Goal: Task Accomplishment & Management: Manage account settings

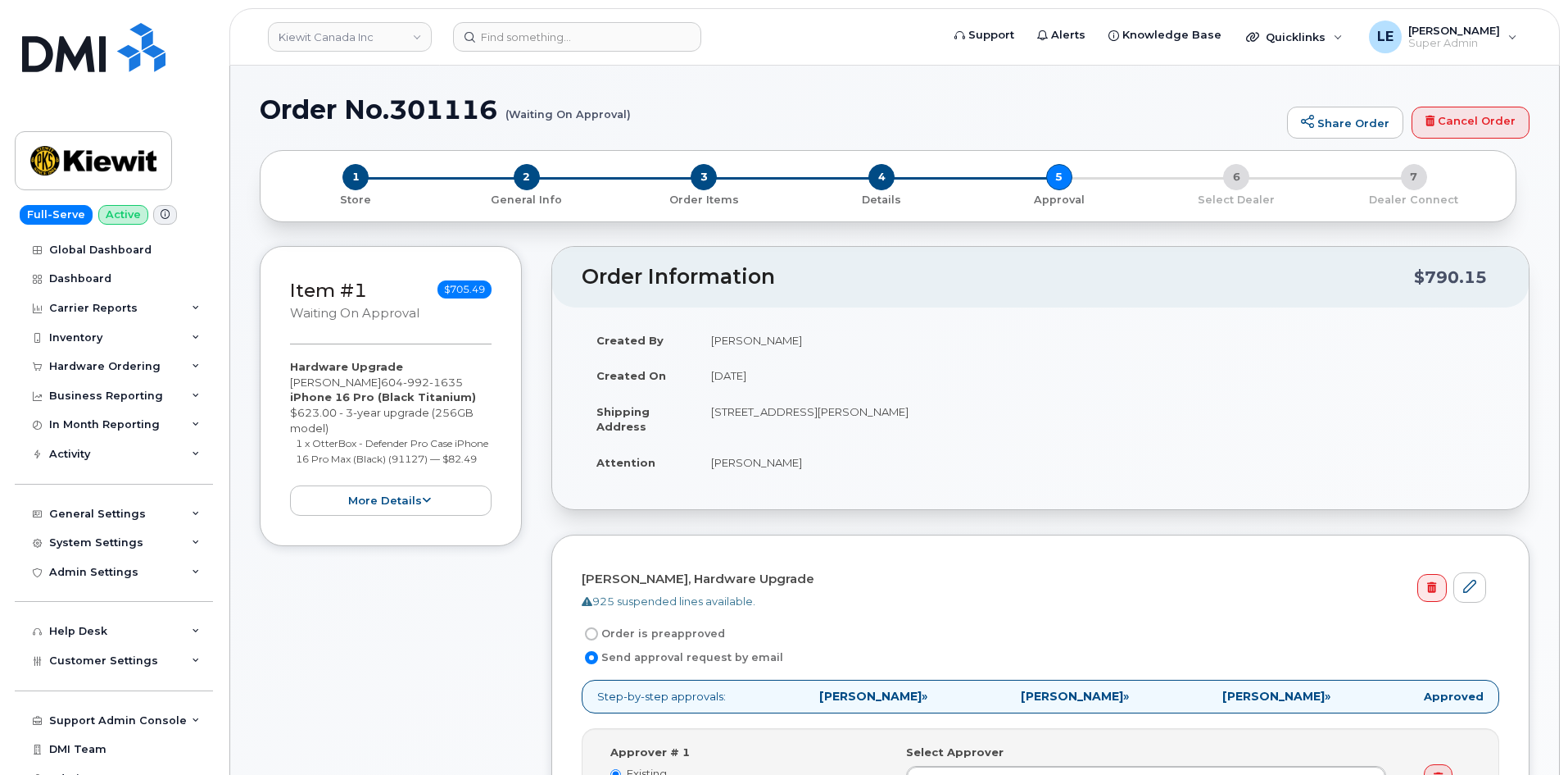
scroll to position [574, 0]
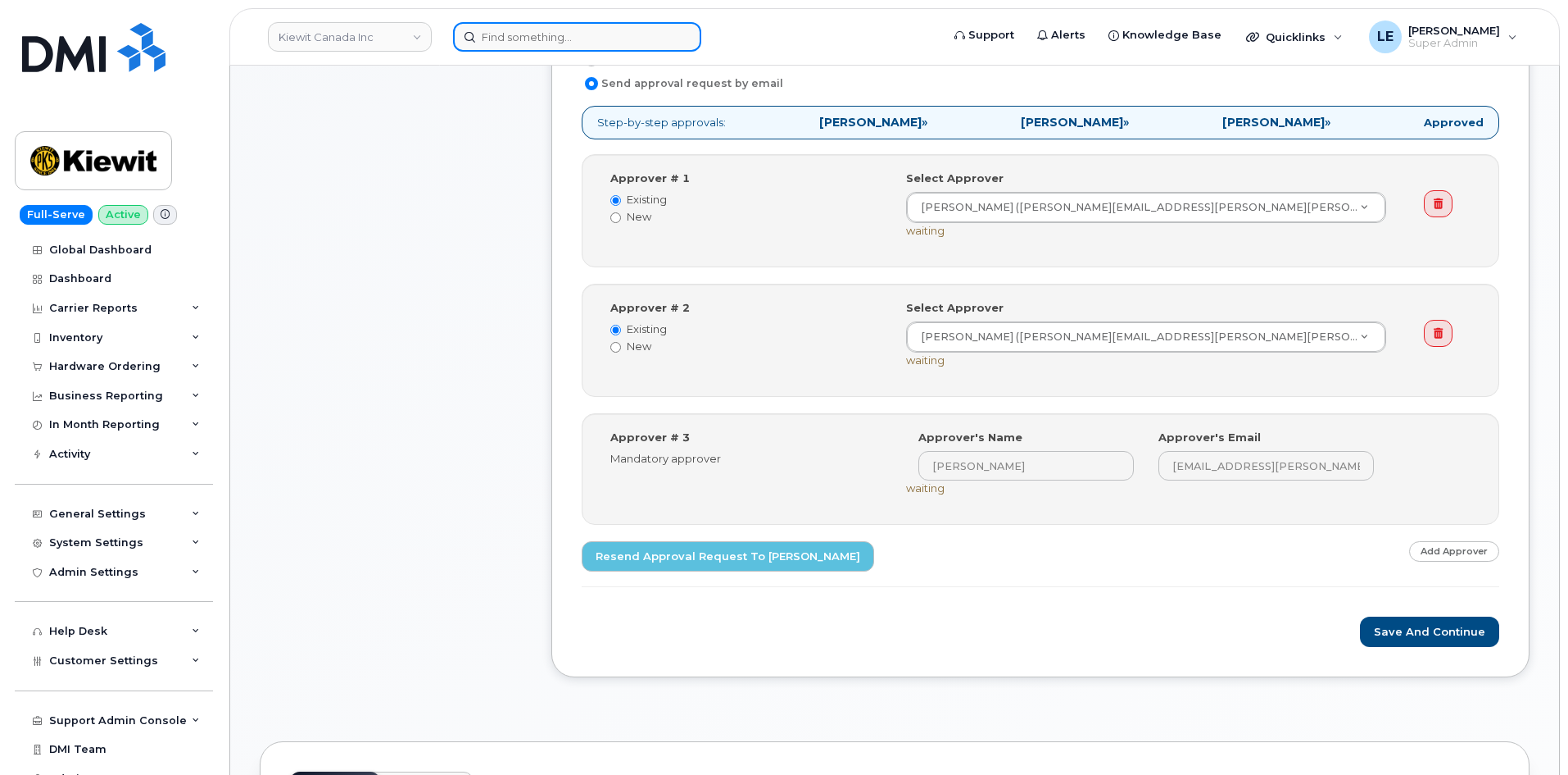
click at [601, 44] on input at bounding box center [577, 37] width 248 height 30
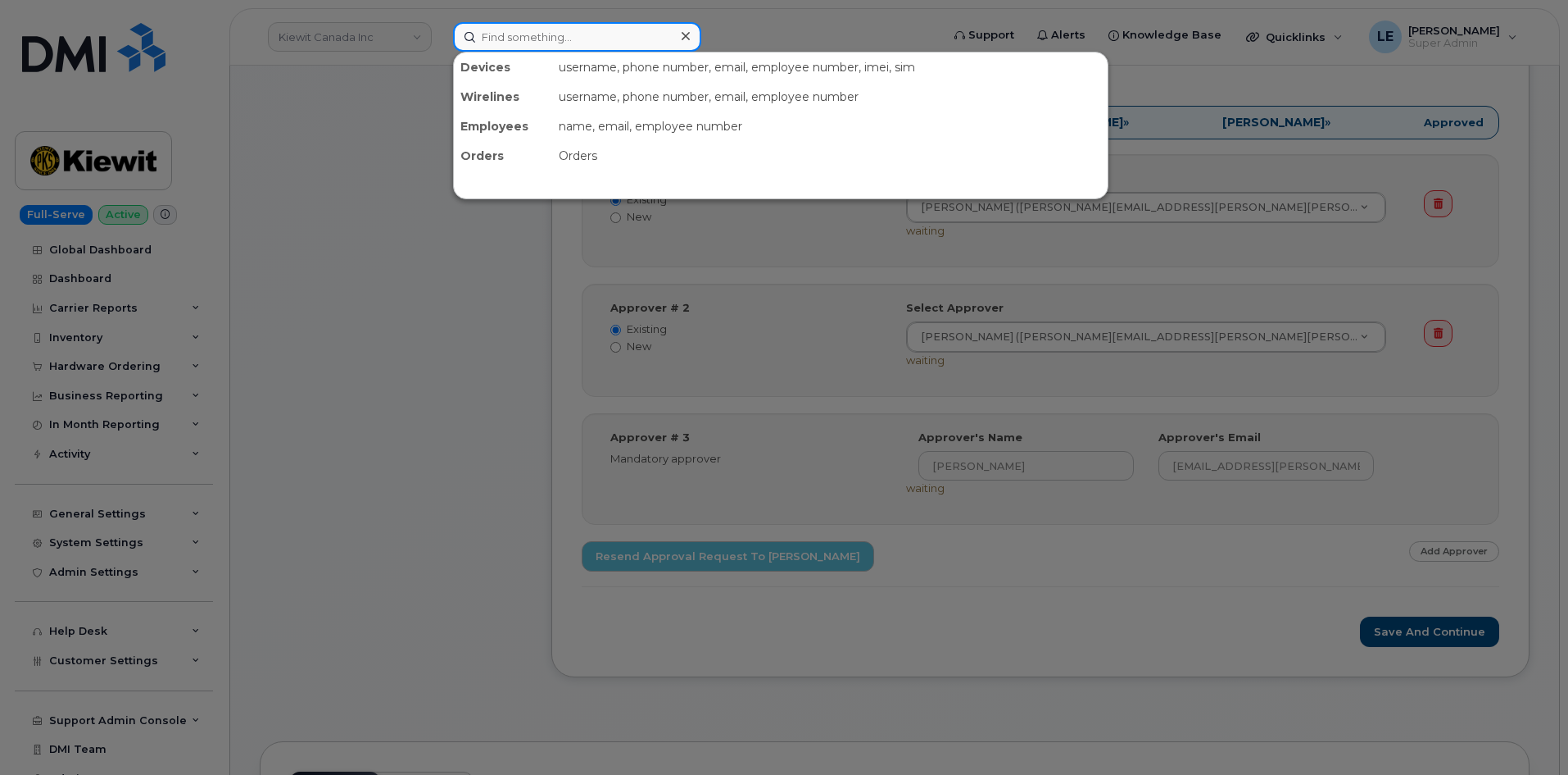
paste input "[EMAIL_ADDRESS][PERSON_NAME][DOMAIN_NAME]"
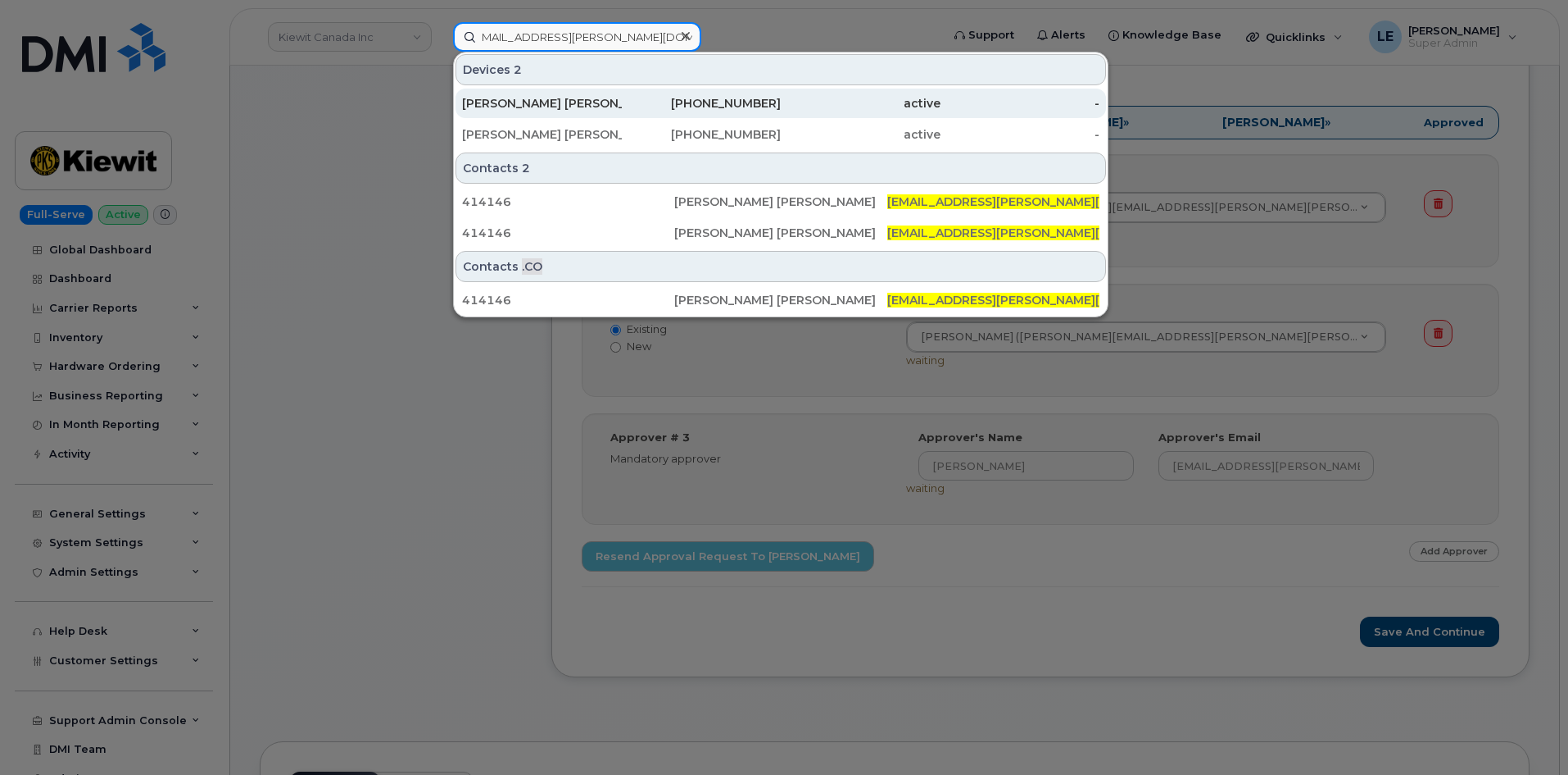
type input "[EMAIL_ADDRESS][PERSON_NAME][DOMAIN_NAME]"
click at [579, 104] on div "[PERSON_NAME] [PERSON_NAME]" at bounding box center [542, 103] width 160 height 17
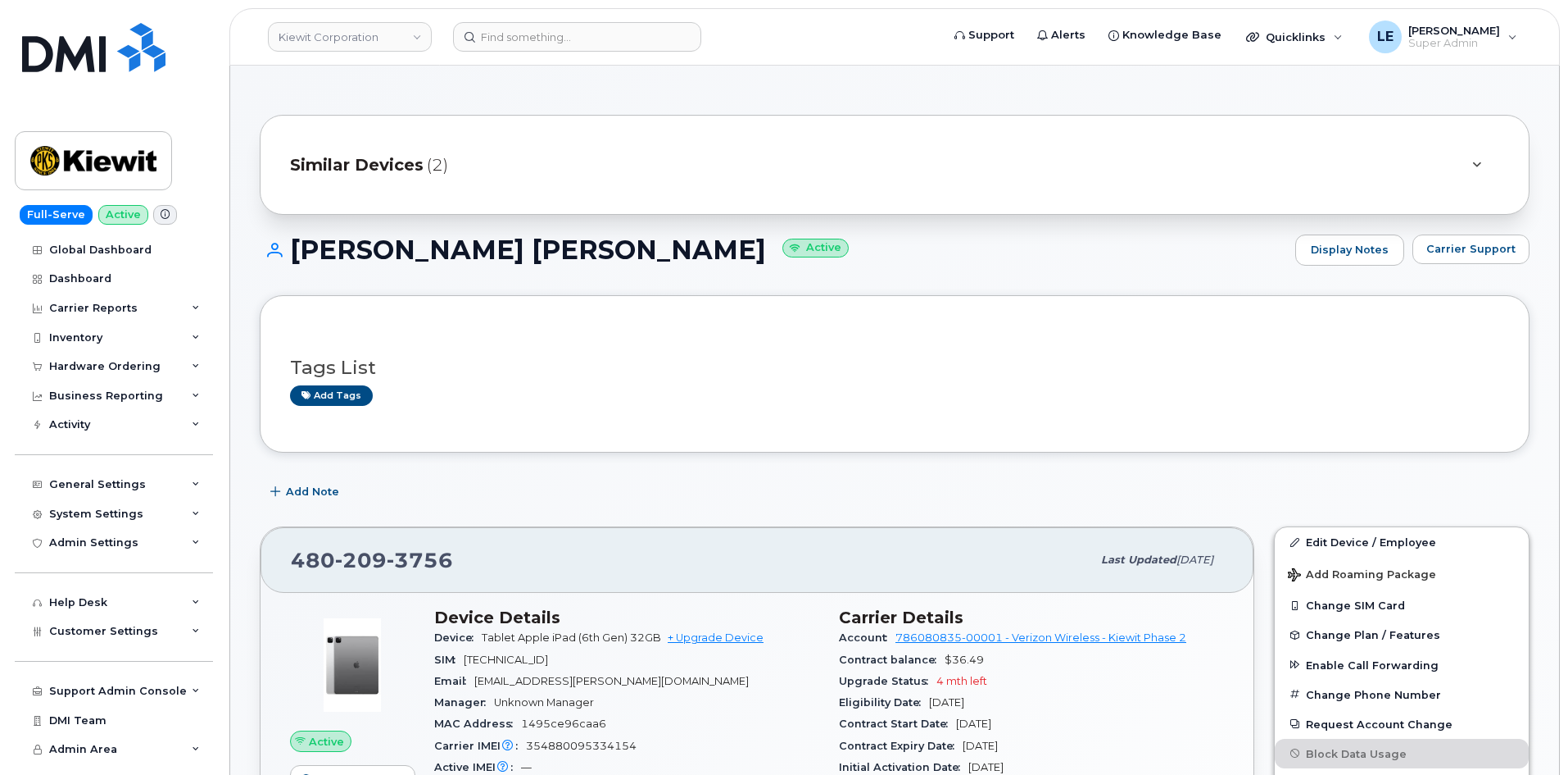
click at [428, 160] on span "(2)" at bounding box center [436, 165] width 21 height 24
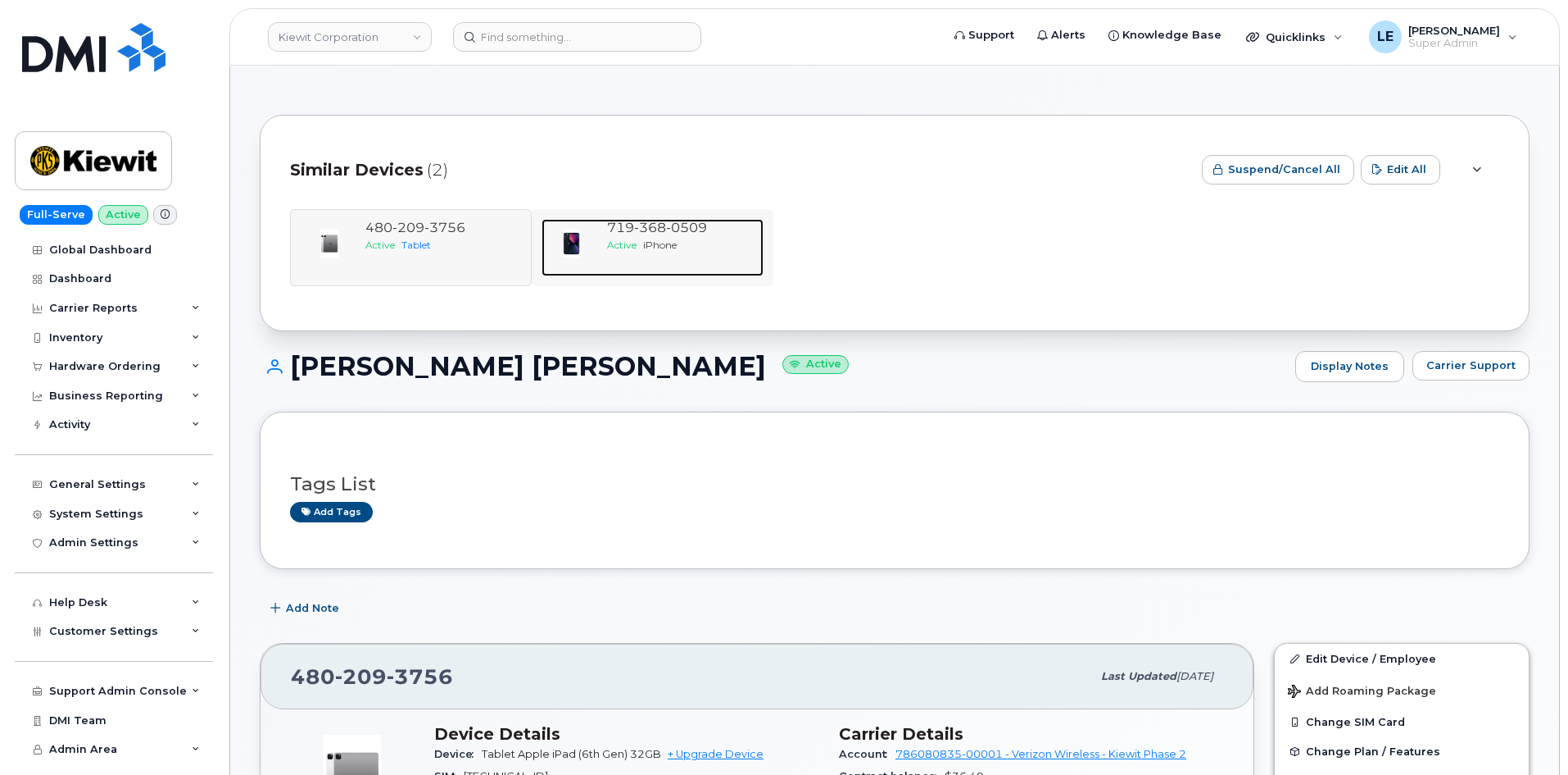
click at [648, 243] on span "iPhone" at bounding box center [661, 244] width 34 height 12
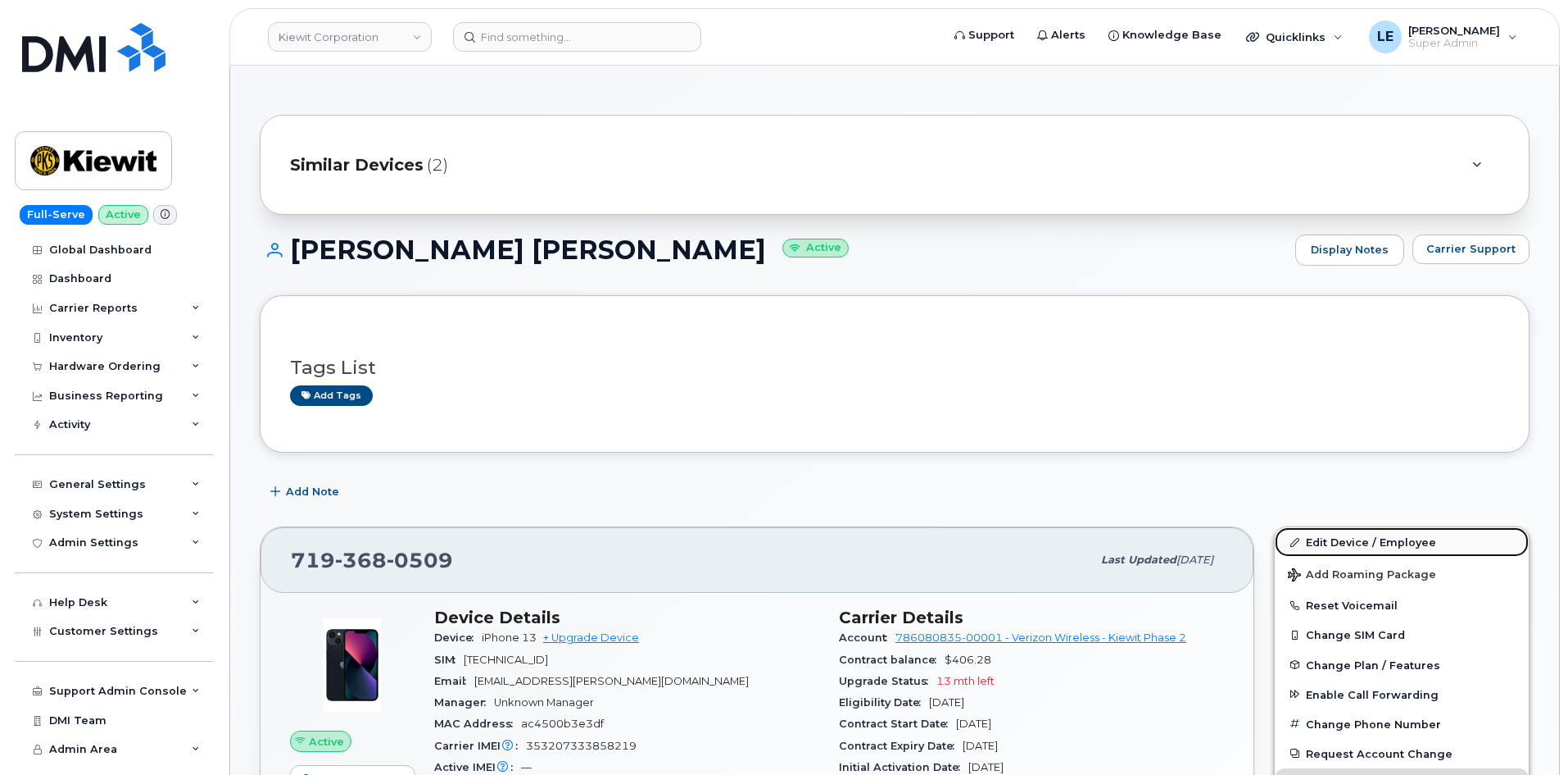
click at [1325, 539] on link "Edit Device / Employee" at bounding box center [1401, 542] width 254 height 30
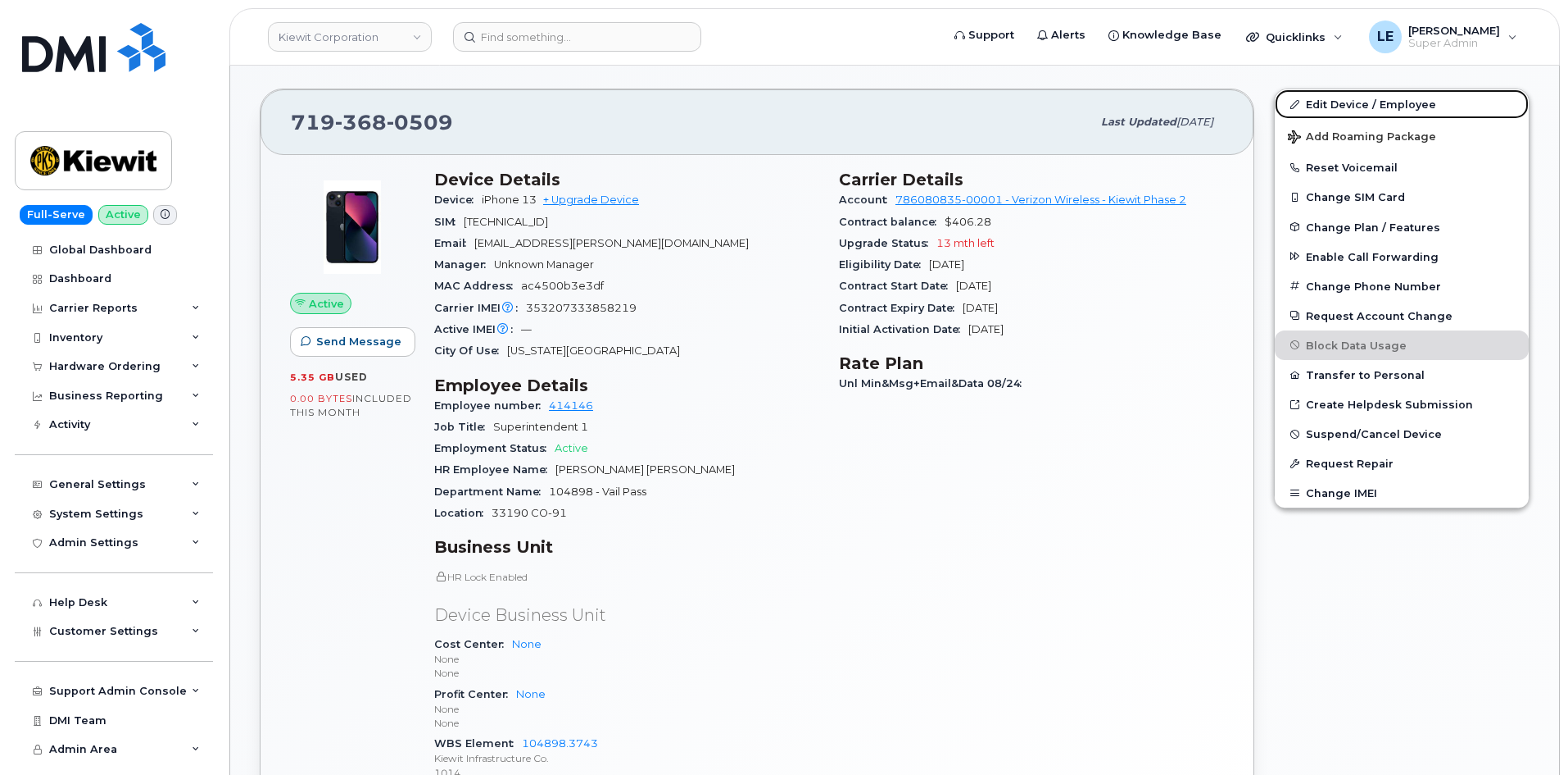
scroll to position [492, 0]
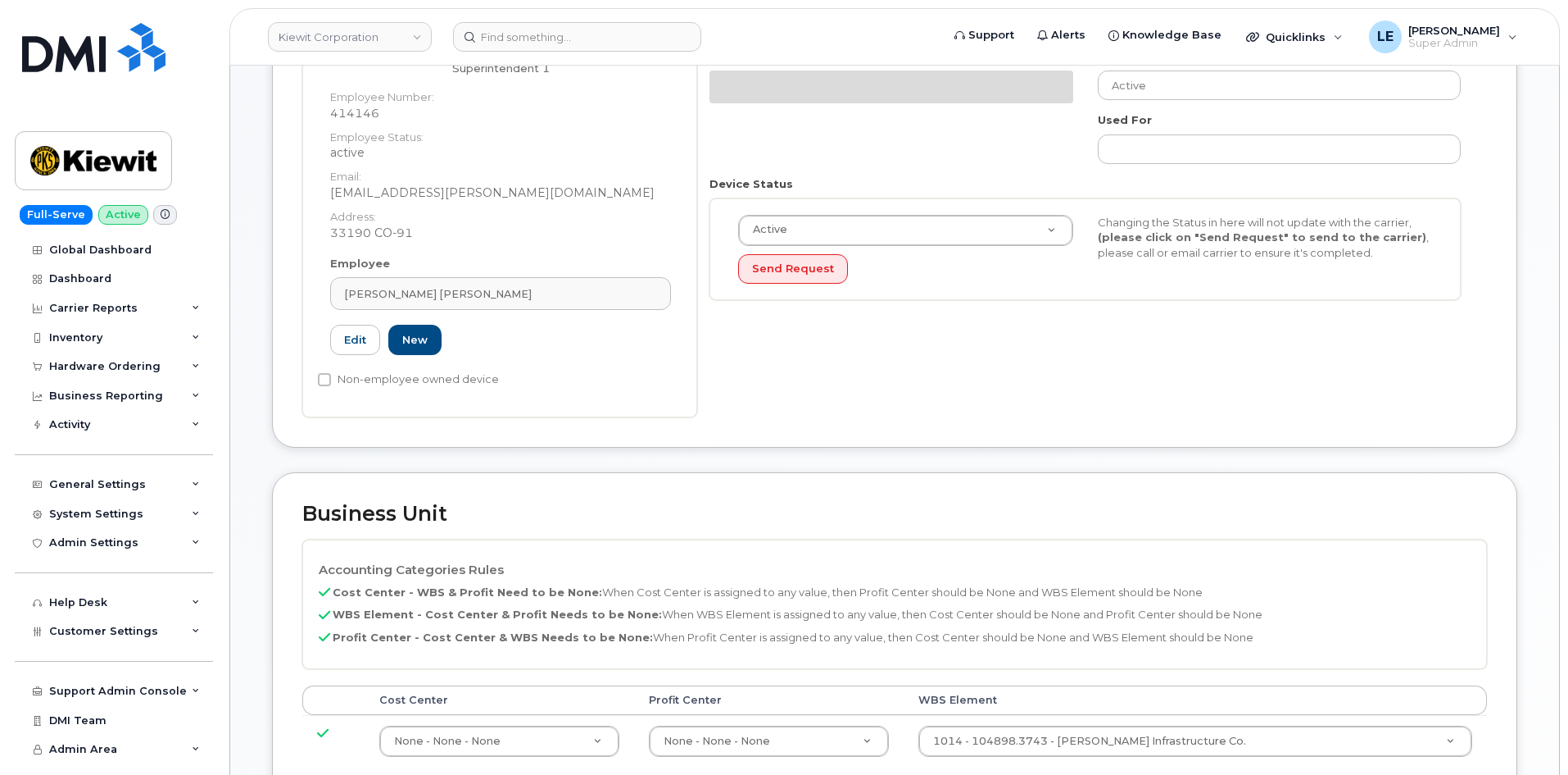
scroll to position [492, 0]
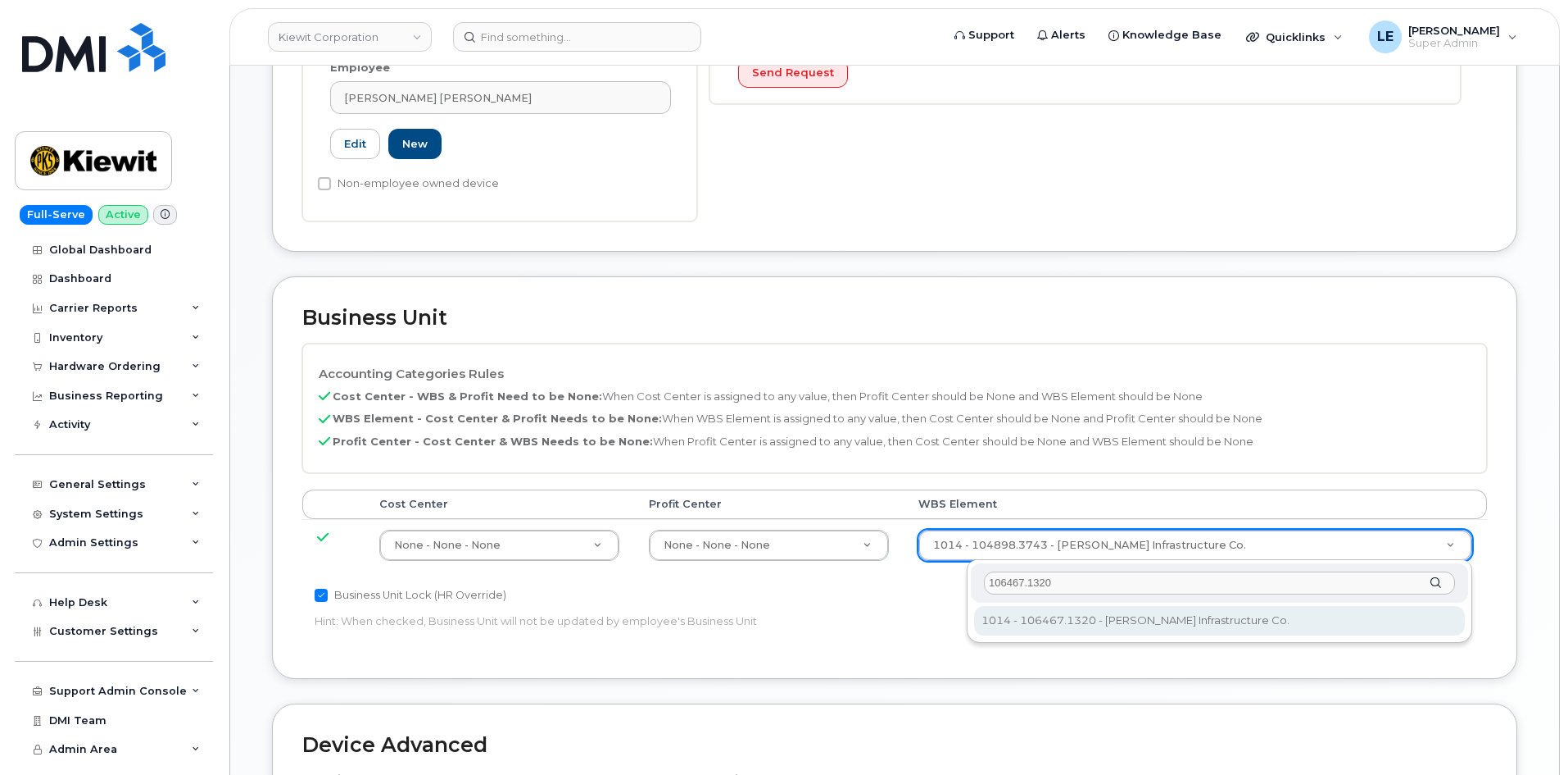
type input "106467.1320"
type input "35655165"
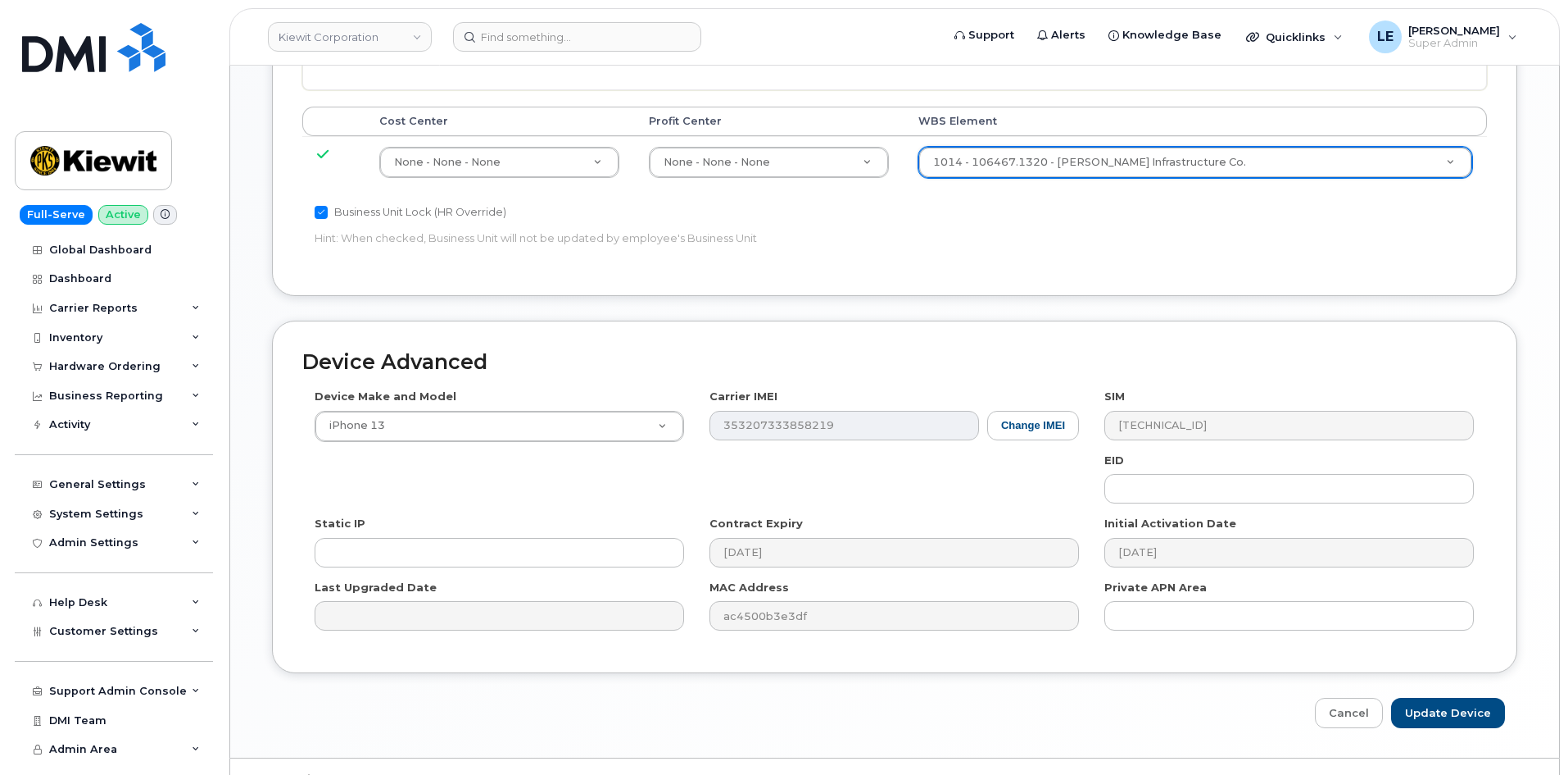
scroll to position [910, 0]
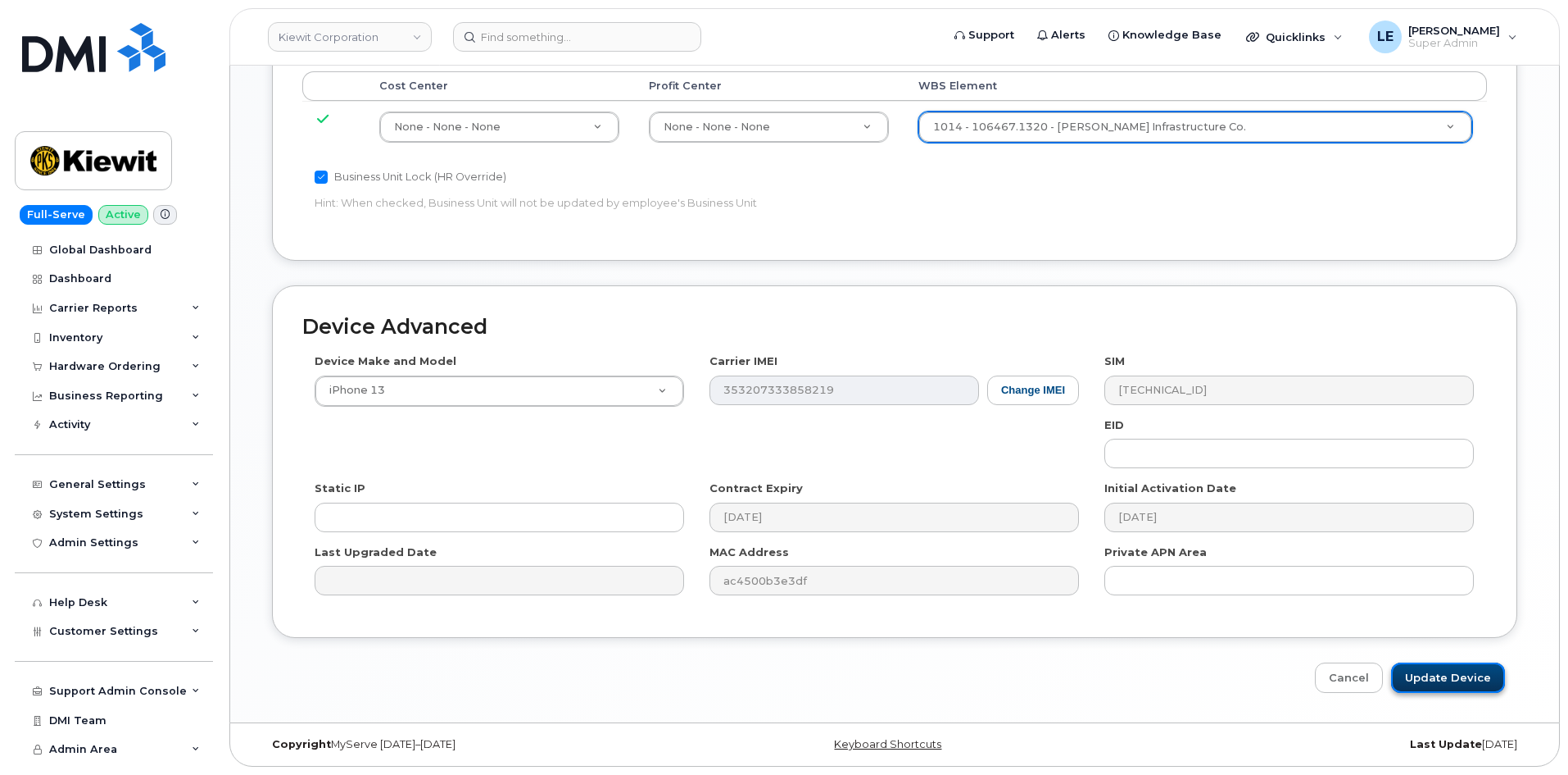
click at [1449, 682] on input "Update Device" at bounding box center [1448, 678] width 114 height 31
type input "Saving..."
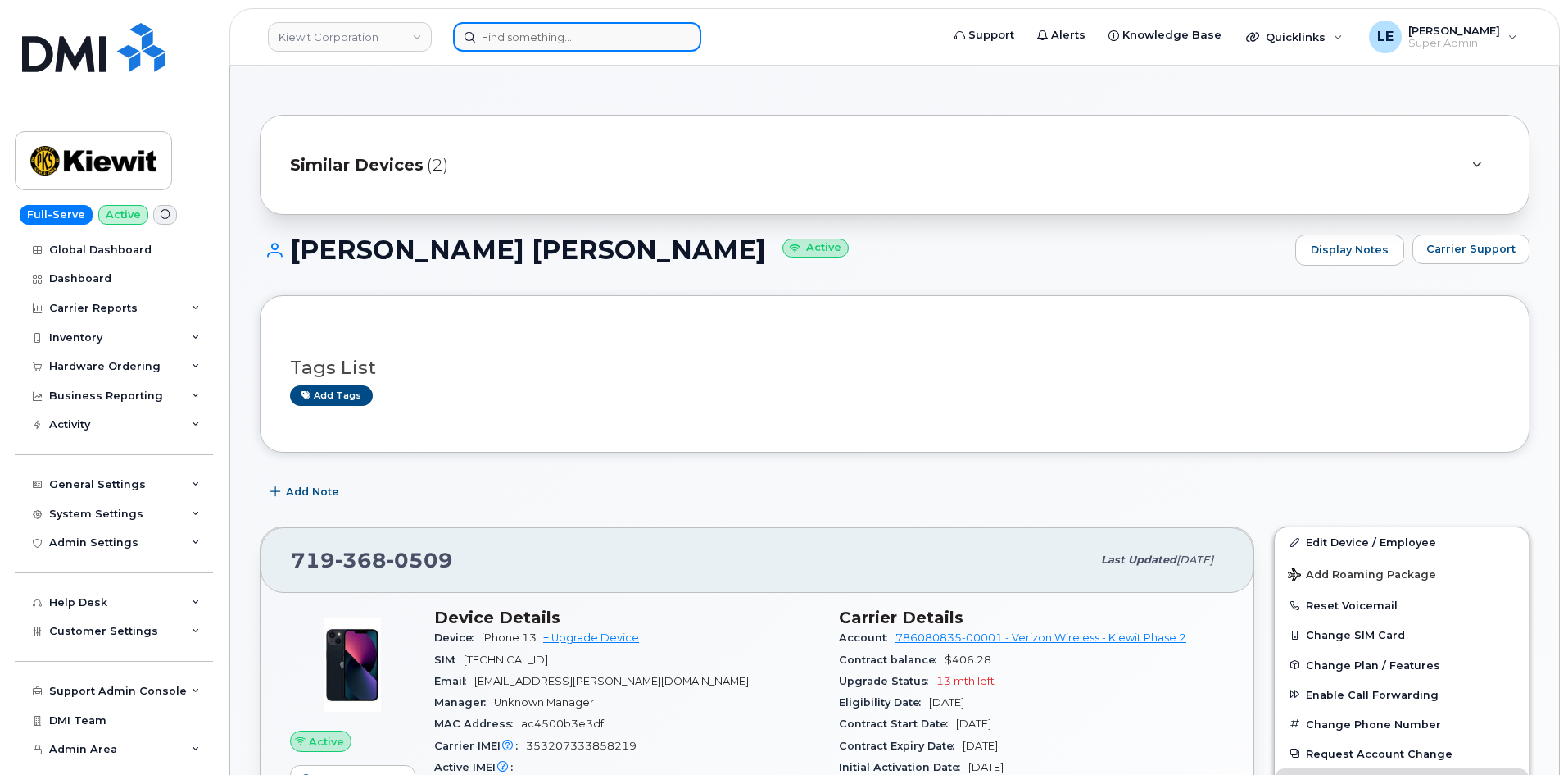
click at [508, 37] on input at bounding box center [577, 37] width 248 height 30
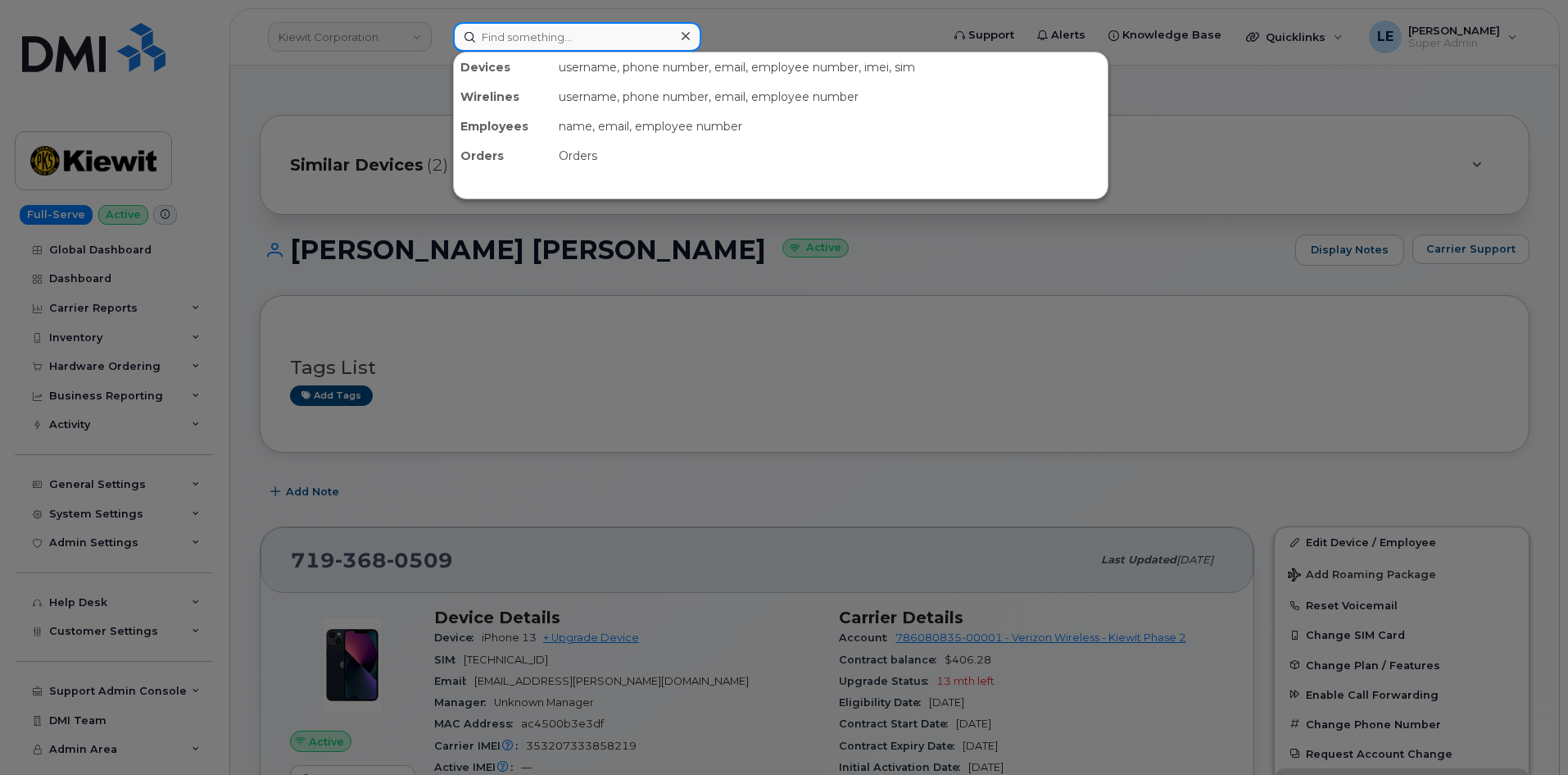
paste input "6043892546"
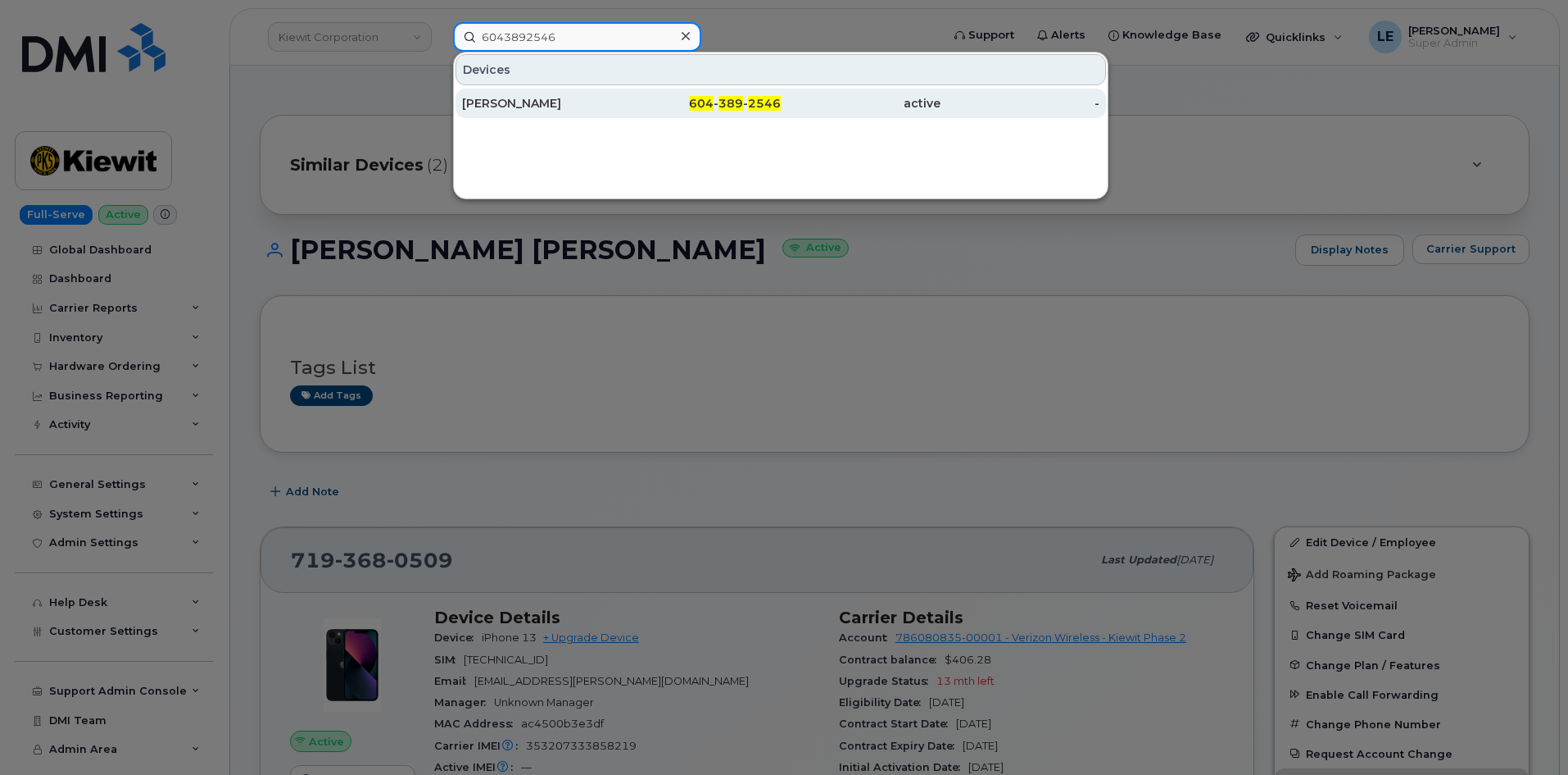
type input "6043892546"
click at [564, 92] on div "Curtis Ouellette" at bounding box center [542, 103] width 160 height 30
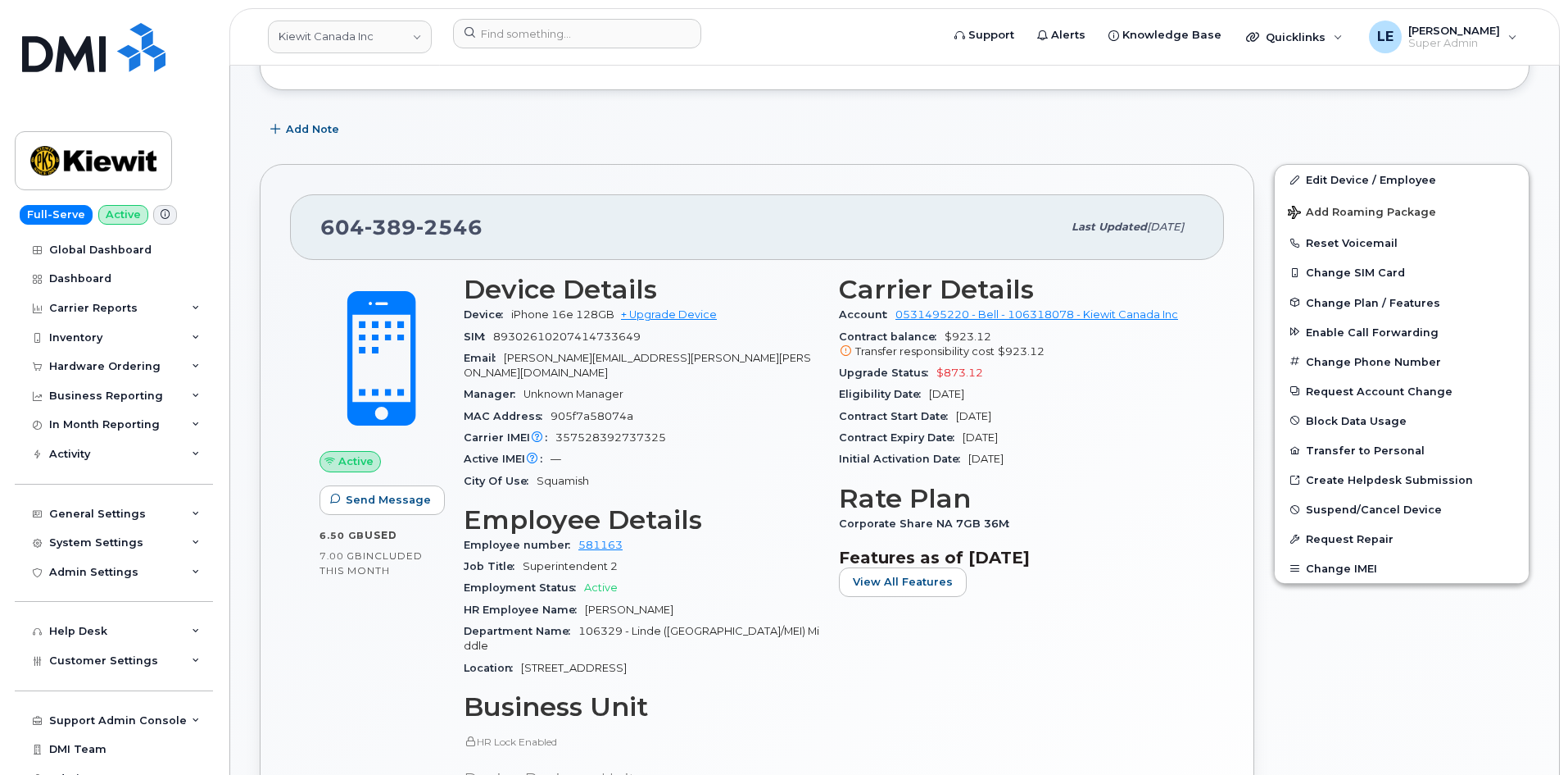
scroll to position [246, 0]
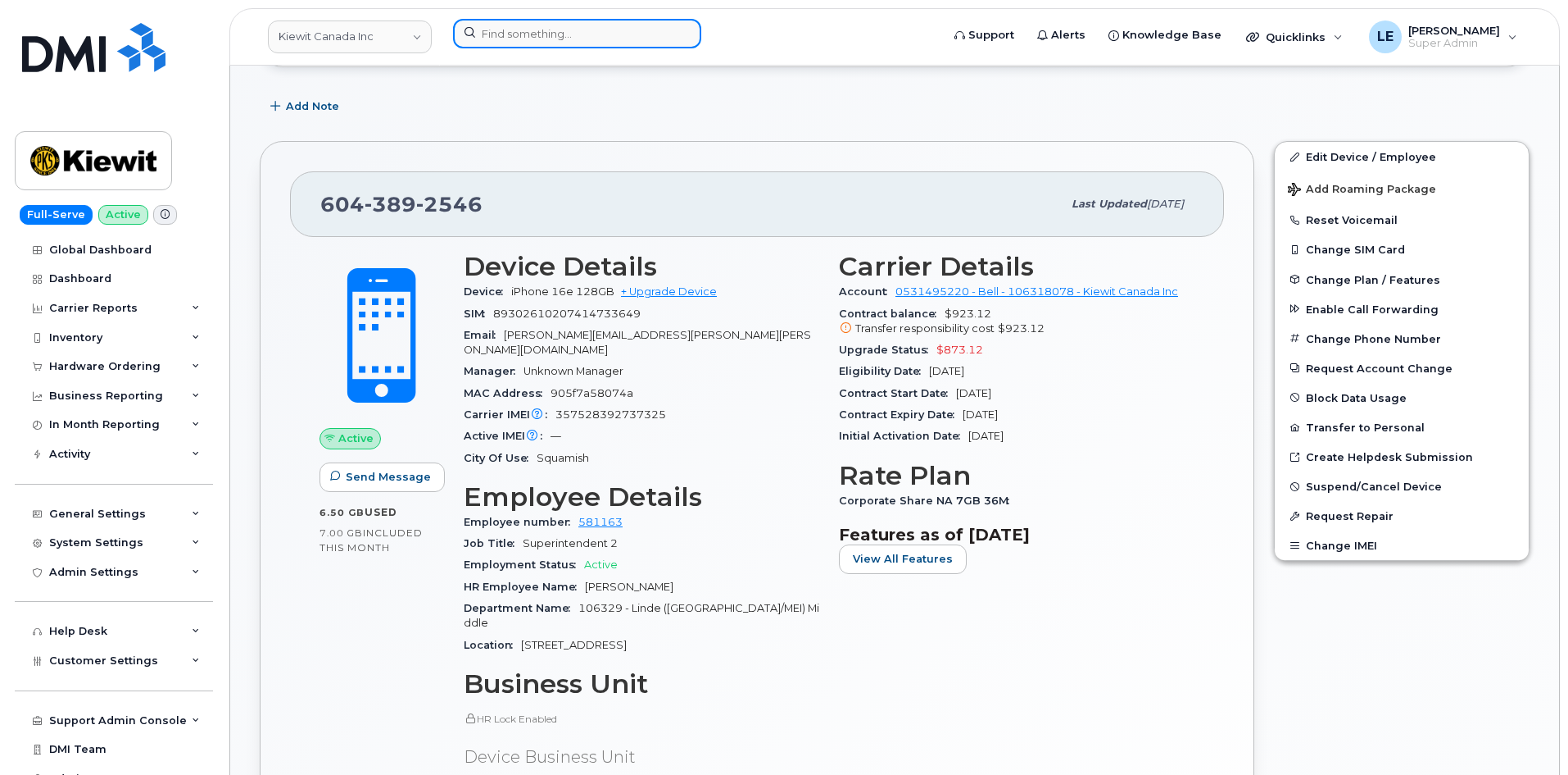
click at [640, 32] on input at bounding box center [577, 34] width 248 height 30
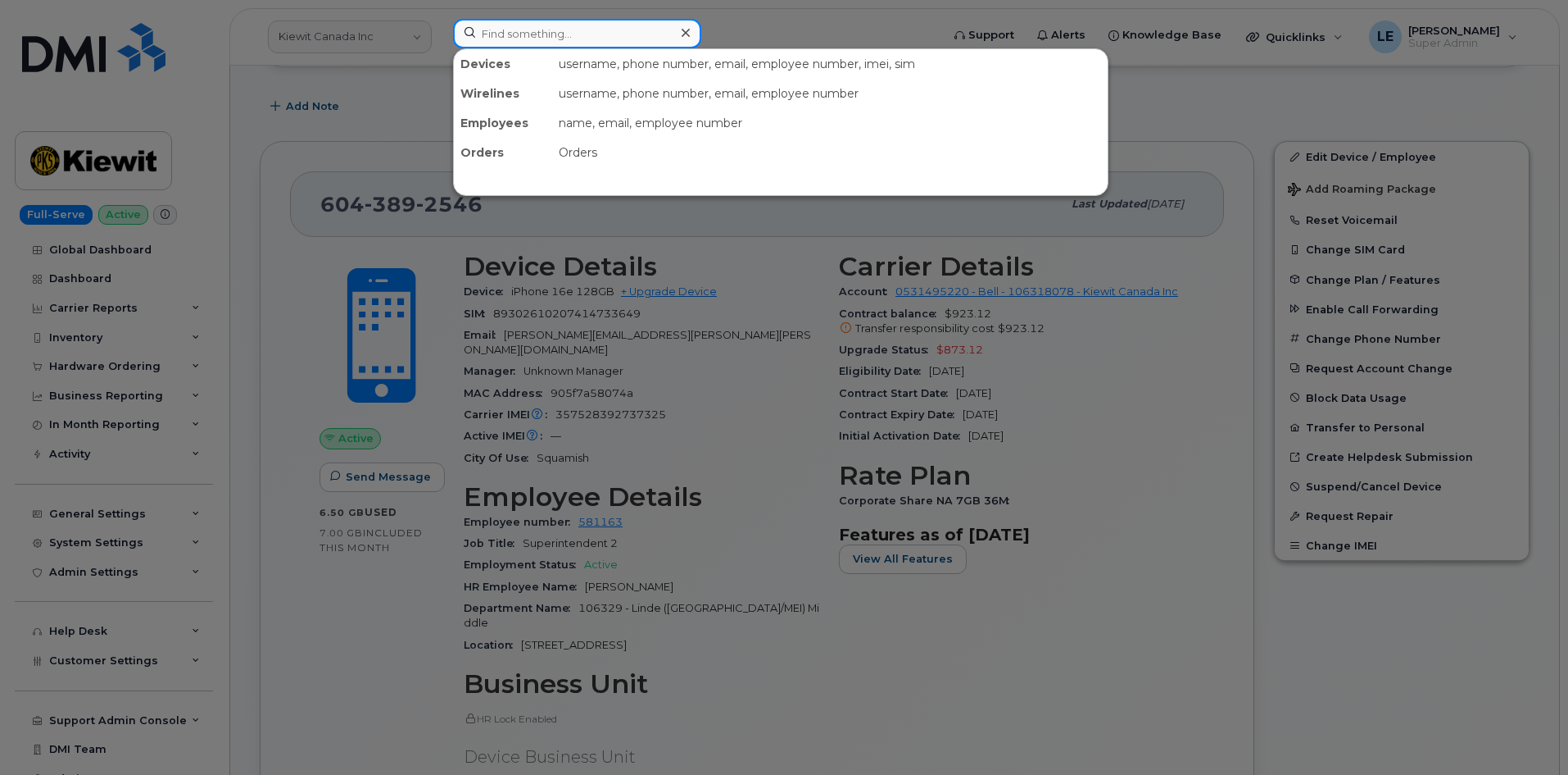
paste input "306-250-7611"
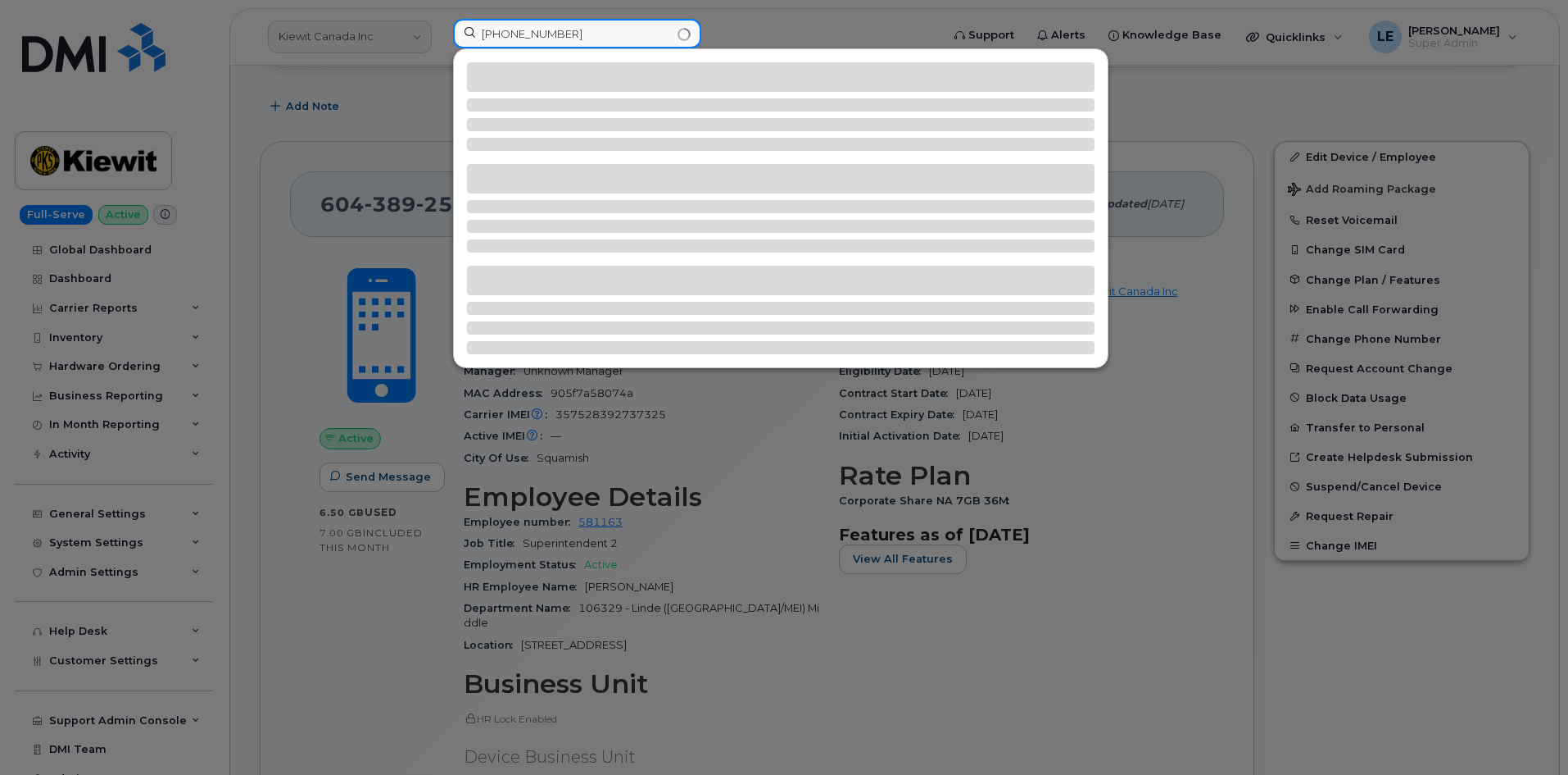
type input "306-250-7611"
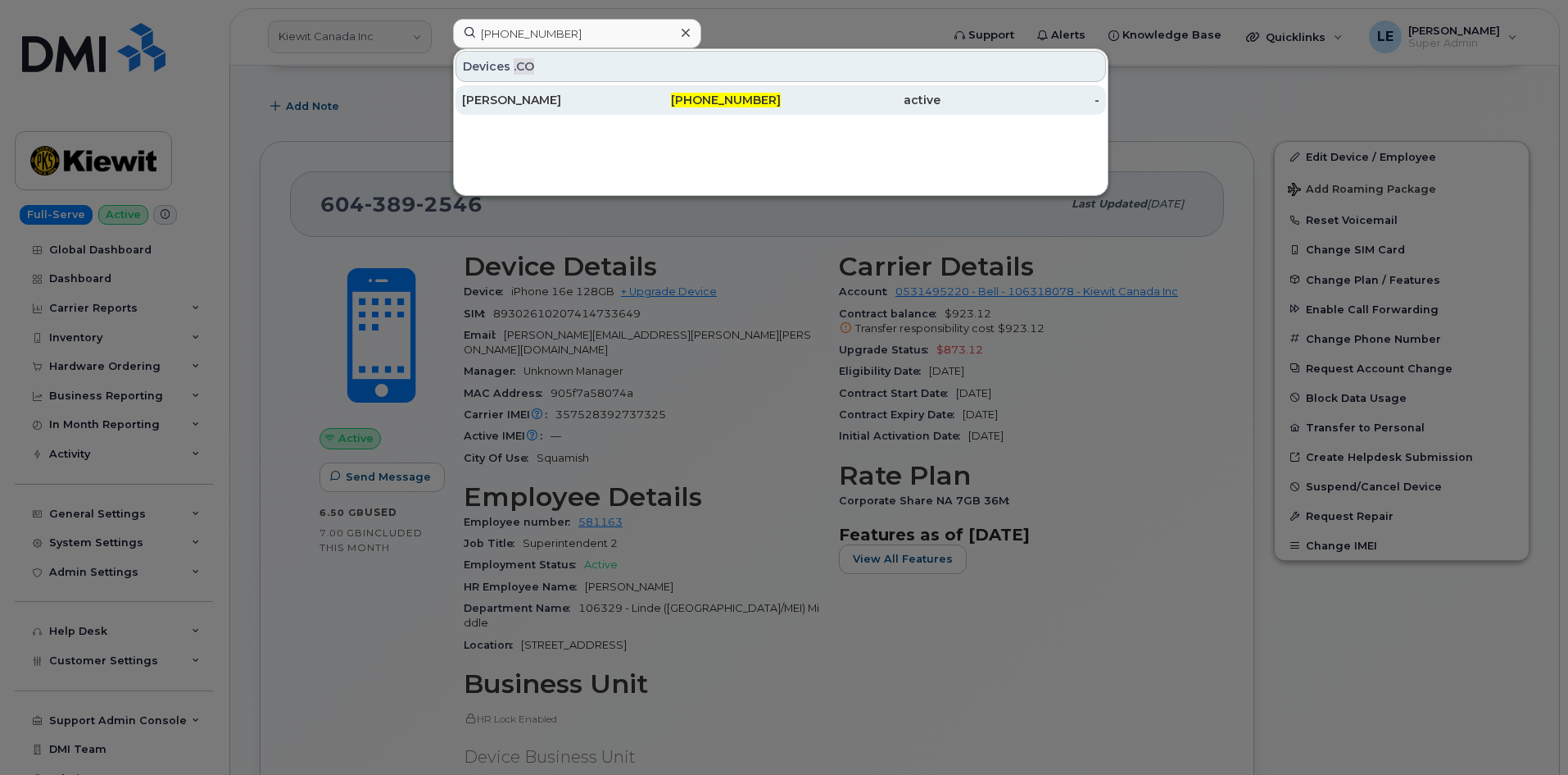
click at [581, 95] on div "Stephanie ReiterBodie" at bounding box center [542, 100] width 160 height 17
